Goal: Book appointment/travel/reservation

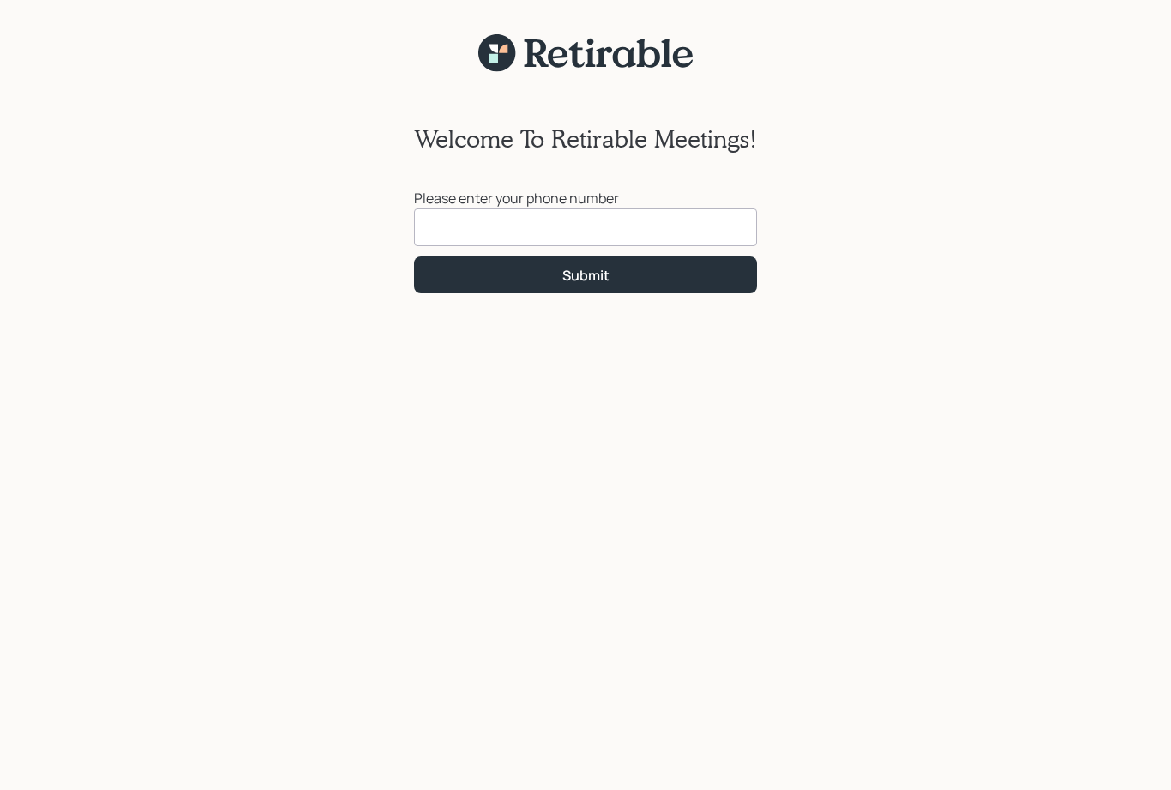
click at [581, 221] on input at bounding box center [585, 227] width 343 height 38
type input "[PHONE_NUMBER]"
click at [603, 286] on button "Submit" at bounding box center [585, 274] width 343 height 37
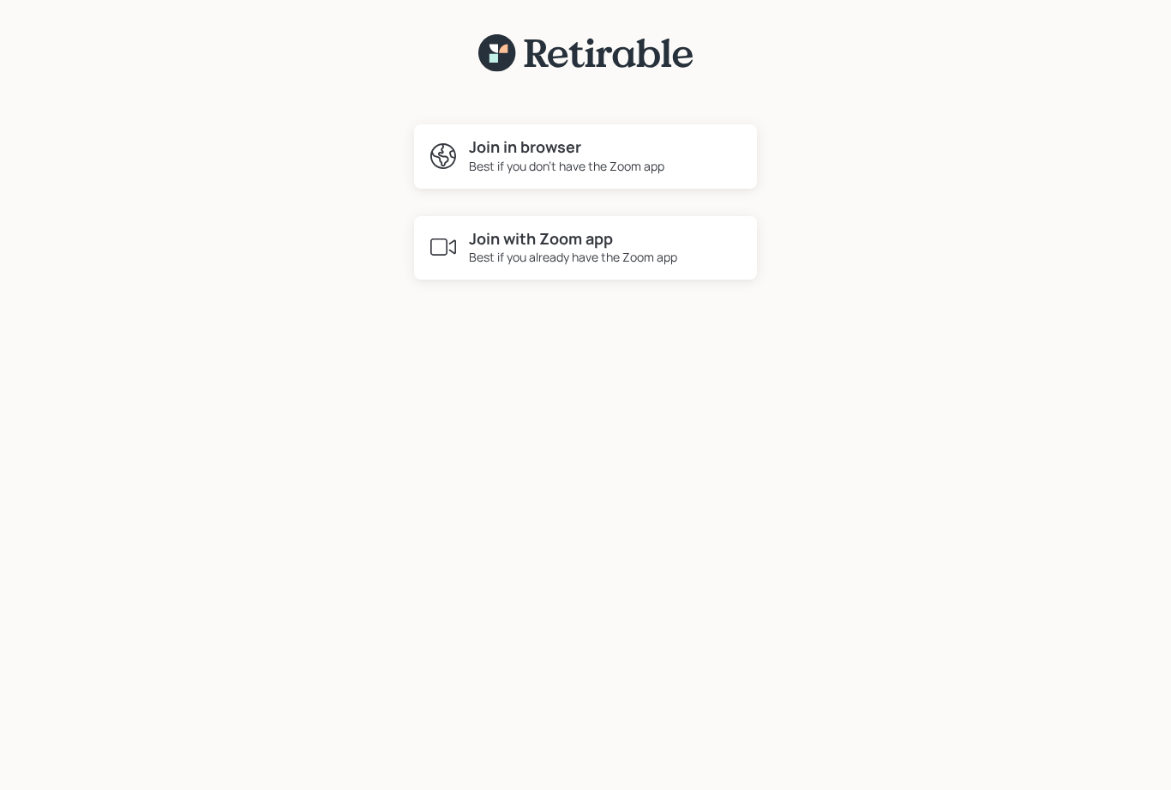
click at [563, 250] on div "Best if you already have the Zoom app" at bounding box center [573, 257] width 208 height 18
